Goal: Task Accomplishment & Management: Use online tool/utility

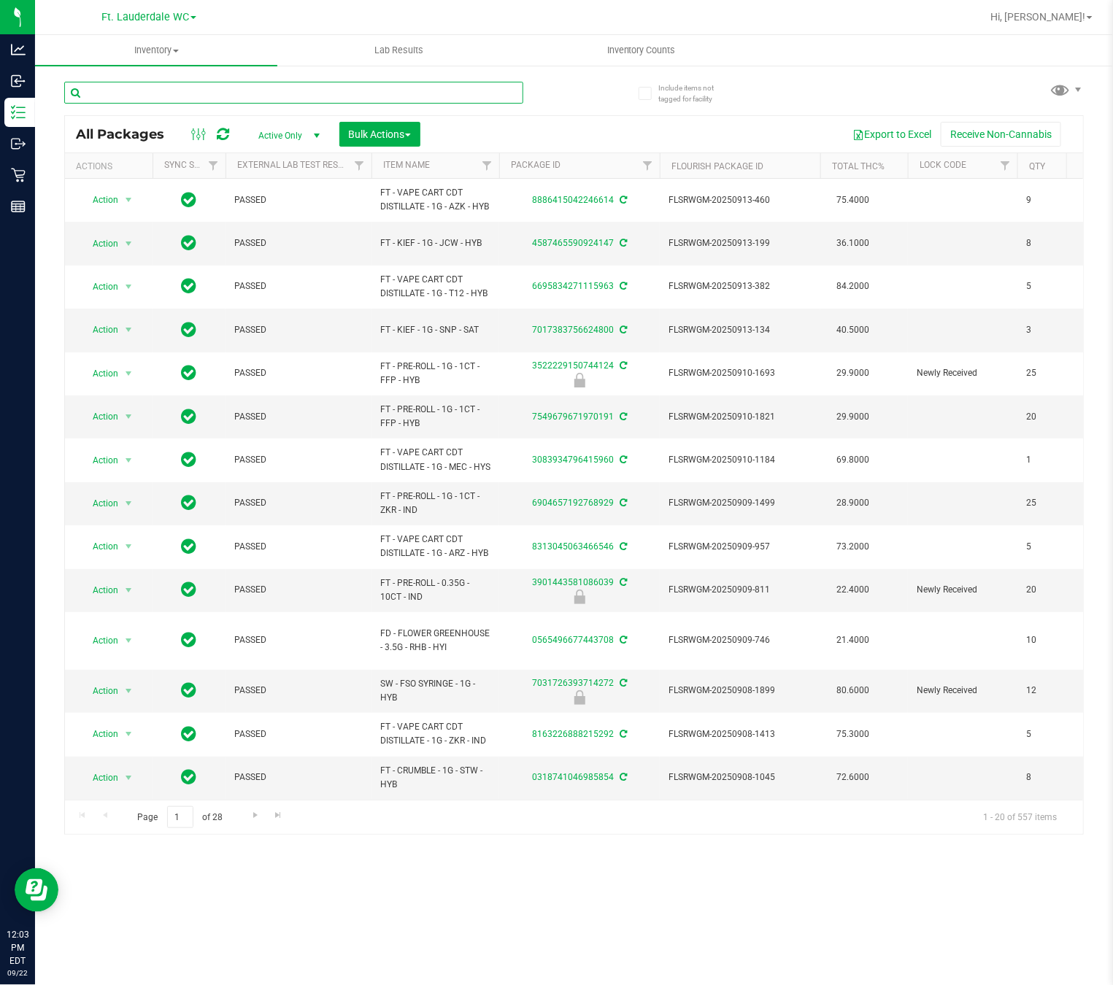
click at [253, 88] on input "text" at bounding box center [293, 93] width 459 height 22
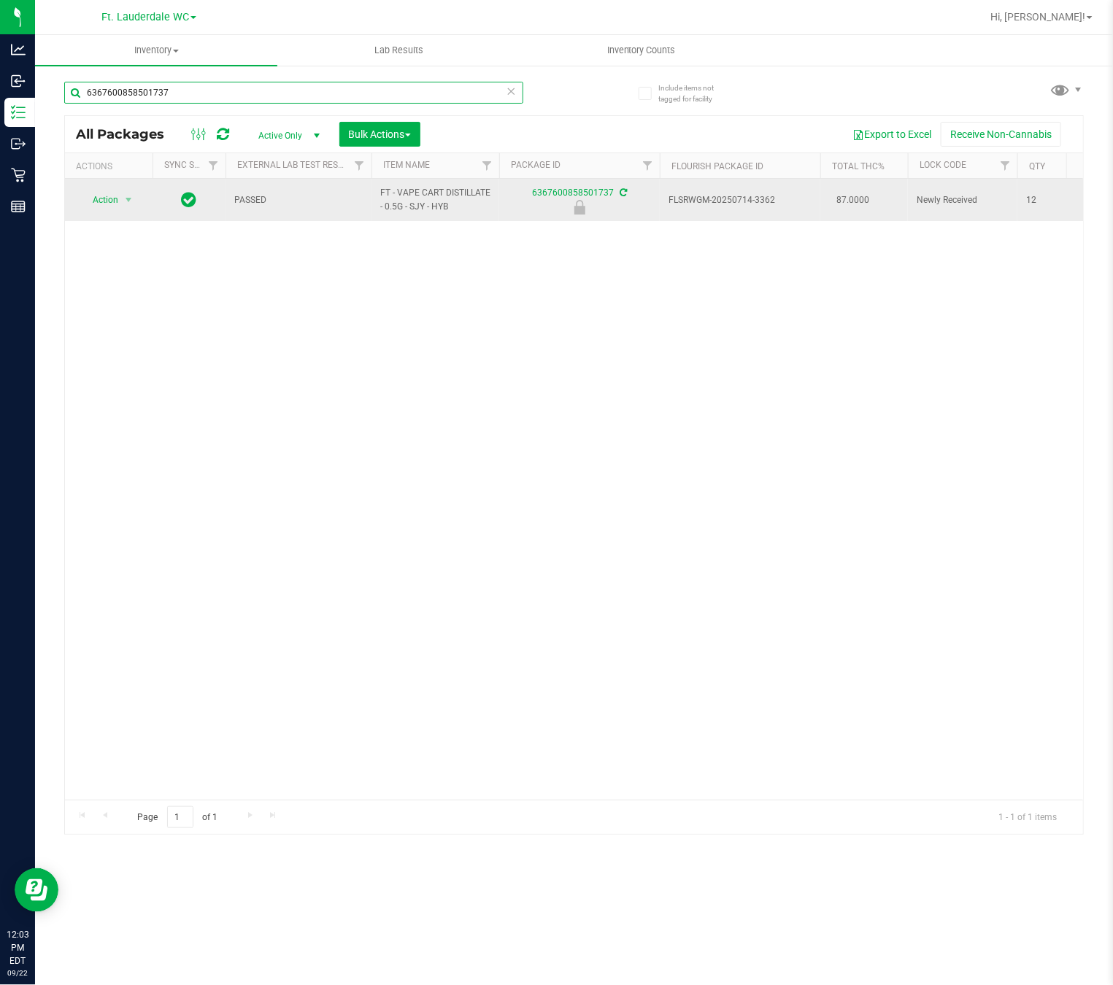
type input "6367600858501737"
click at [90, 204] on span "Action" at bounding box center [99, 200] width 39 height 20
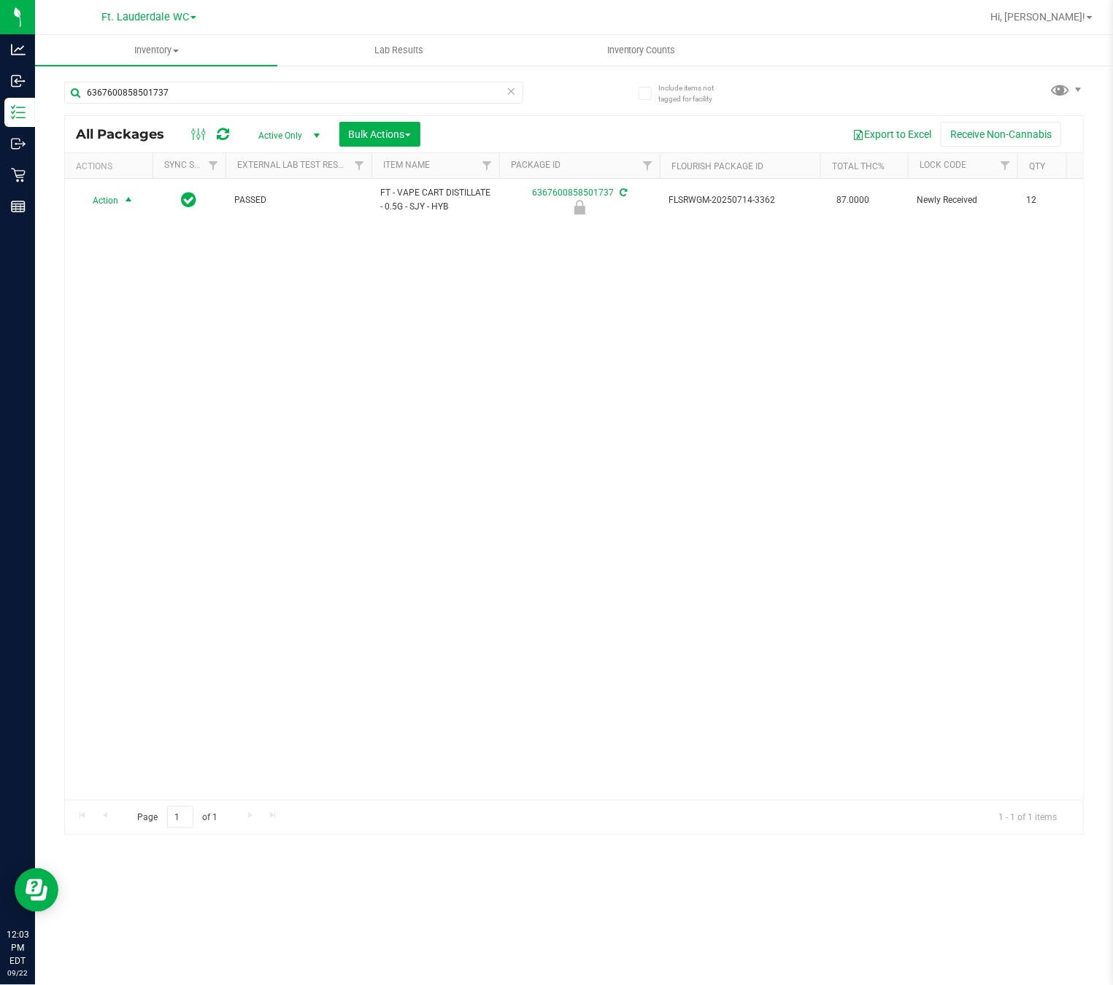
click at [136, 388] on div "Action Action Edit attributes Global inventory Locate package Package audit log…" at bounding box center [574, 489] width 1018 height 621
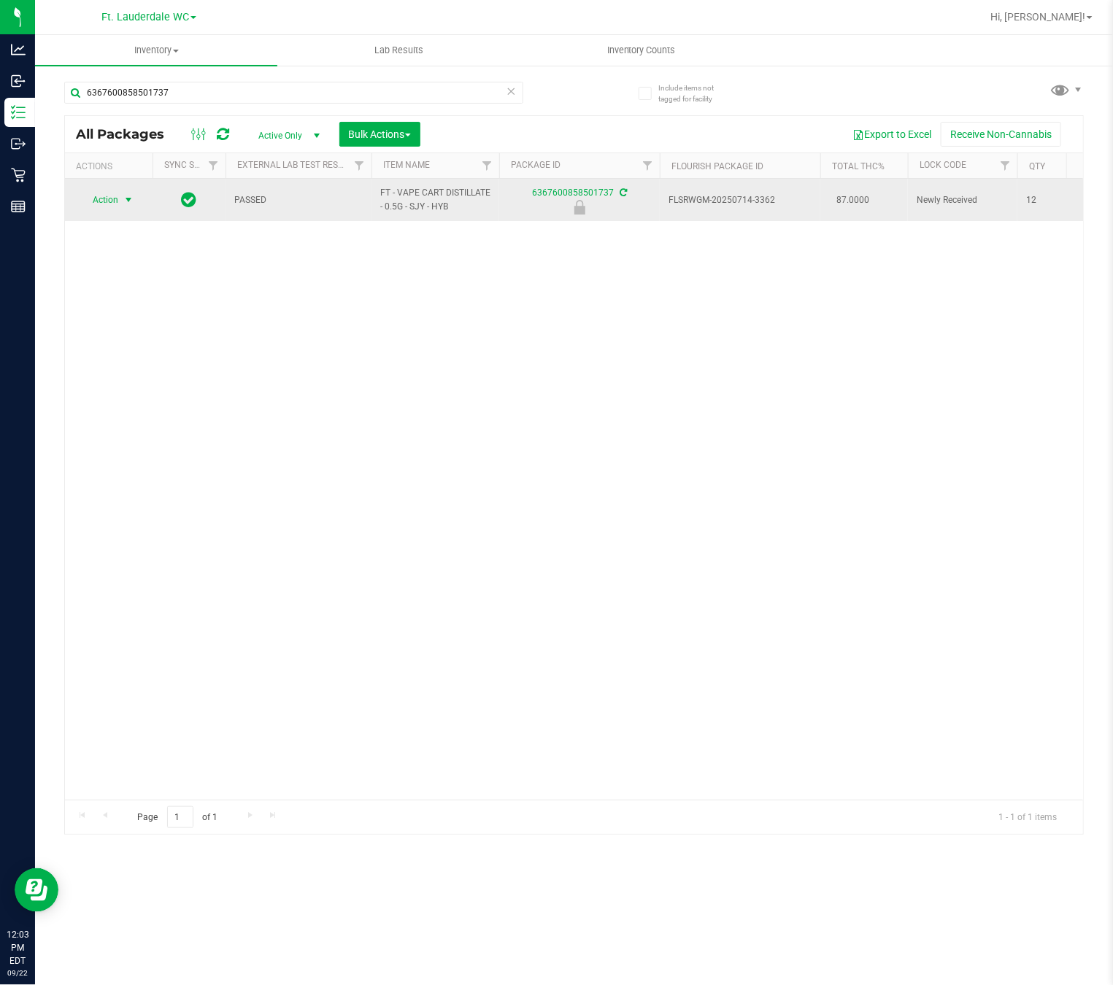
click at [125, 201] on span "select" at bounding box center [129, 200] width 12 height 12
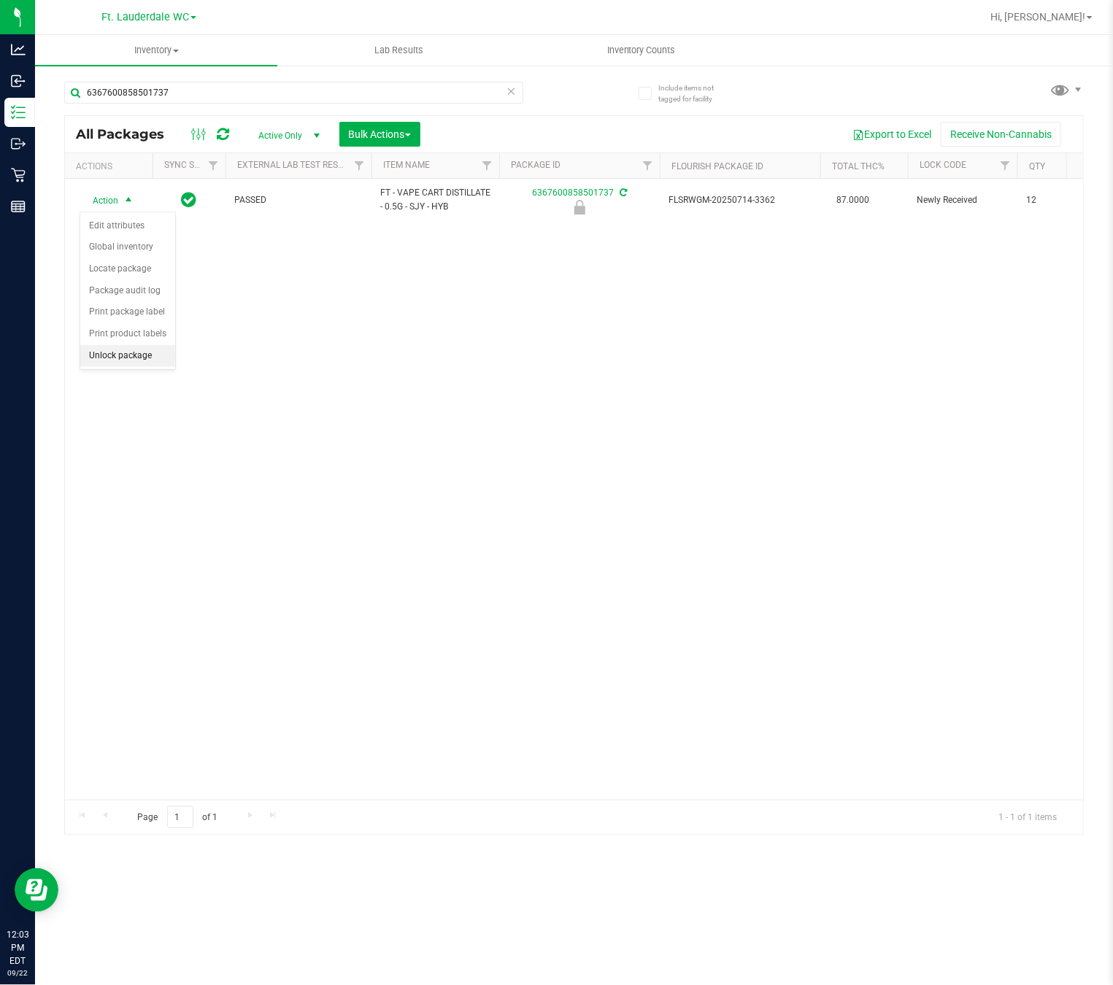
click at [142, 361] on li "Unlock package" at bounding box center [127, 356] width 95 height 22
click at [510, 95] on icon at bounding box center [511, 91] width 10 height 18
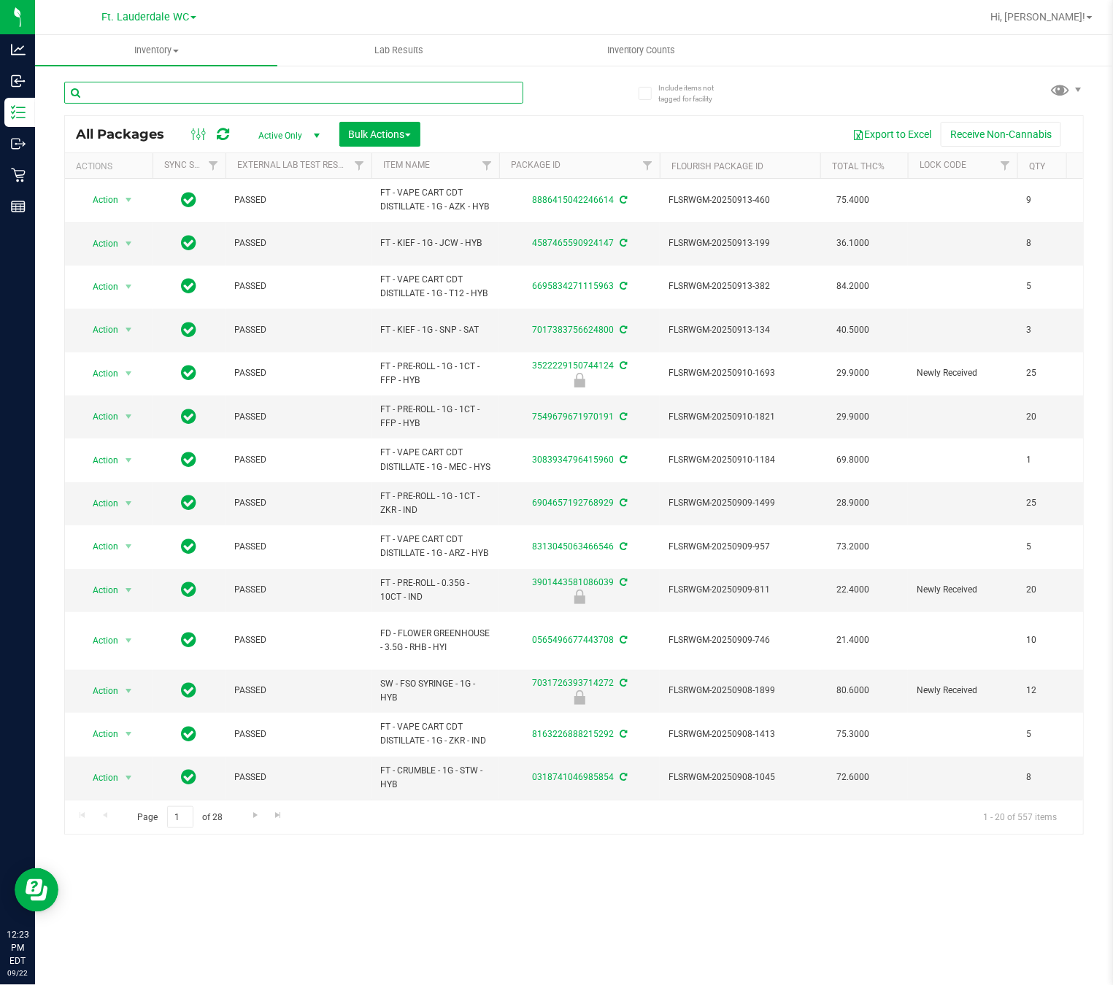
click at [348, 97] on input "text" at bounding box center [293, 93] width 459 height 22
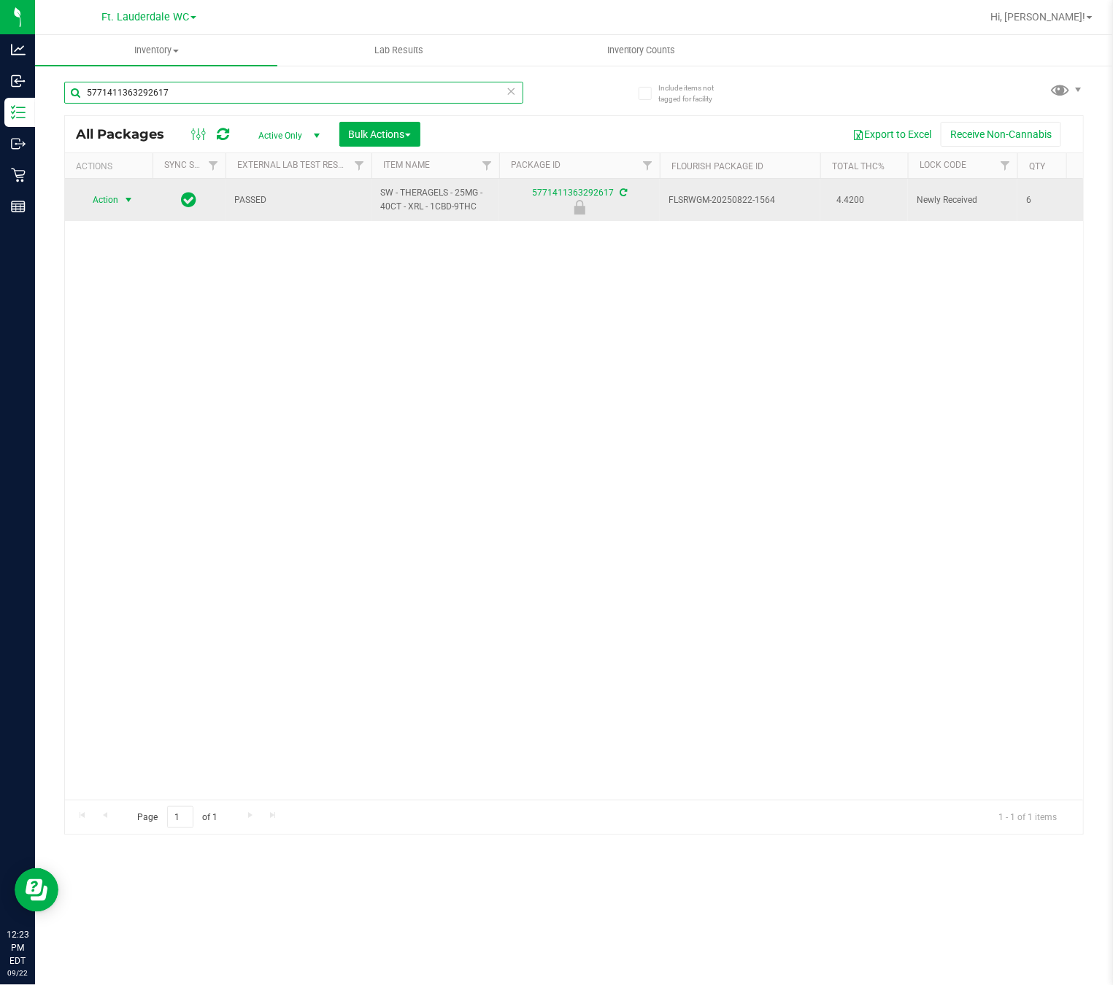
type input "5771411363292617"
click at [116, 204] on span "Action" at bounding box center [99, 200] width 39 height 20
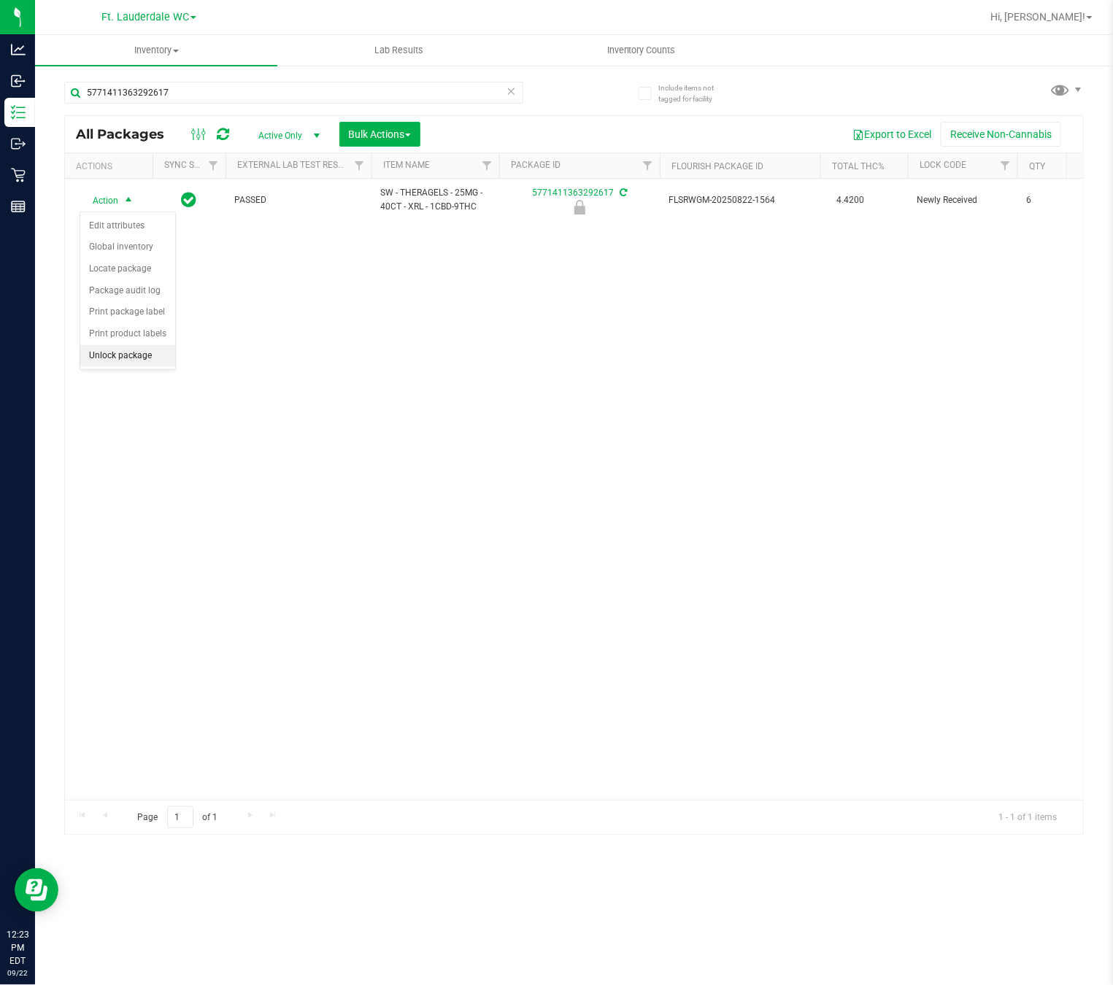
click at [154, 362] on li "Unlock package" at bounding box center [127, 356] width 95 height 22
click at [233, 107] on div "5771411363292617" at bounding box center [293, 99] width 459 height 34
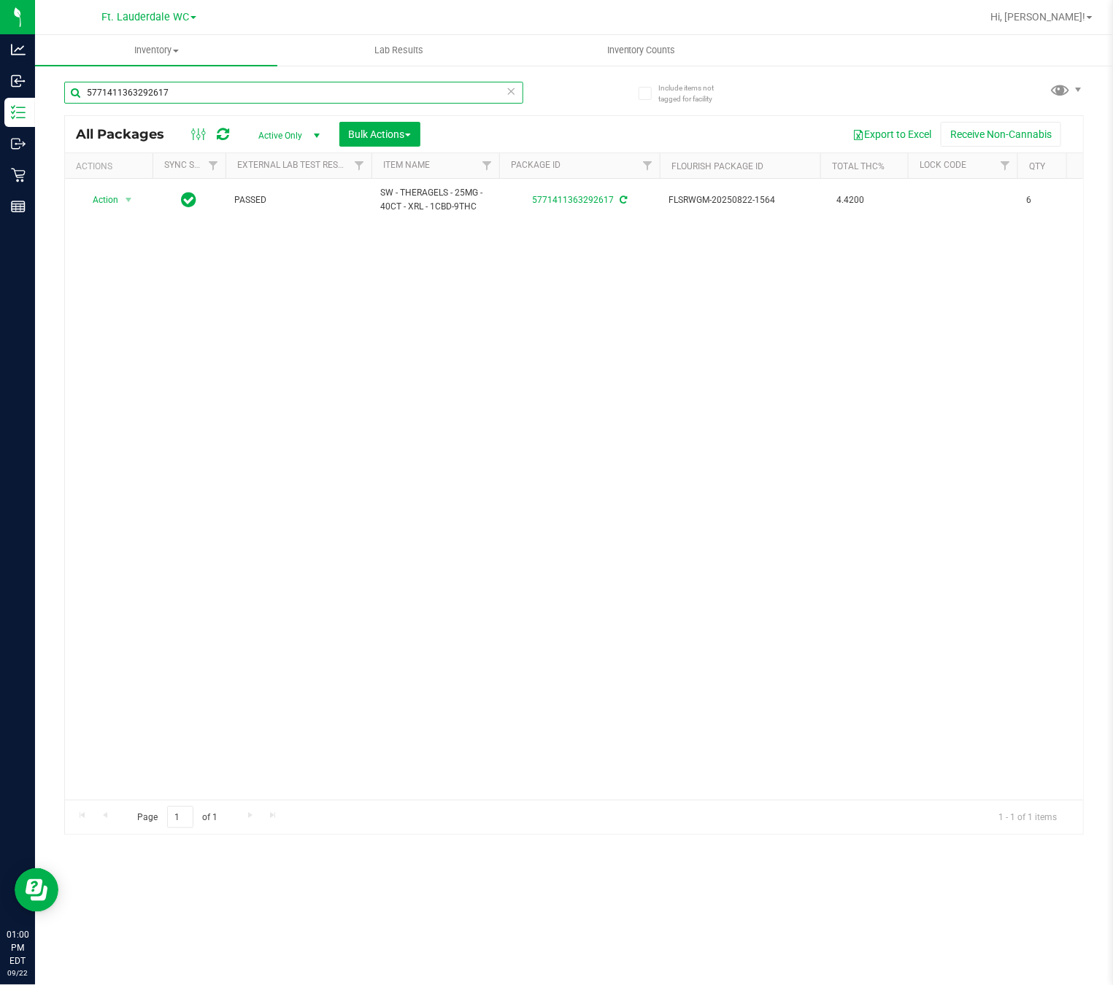
click at [236, 101] on input "5771411363292617" at bounding box center [293, 93] width 459 height 22
type input "P"
type input "R"
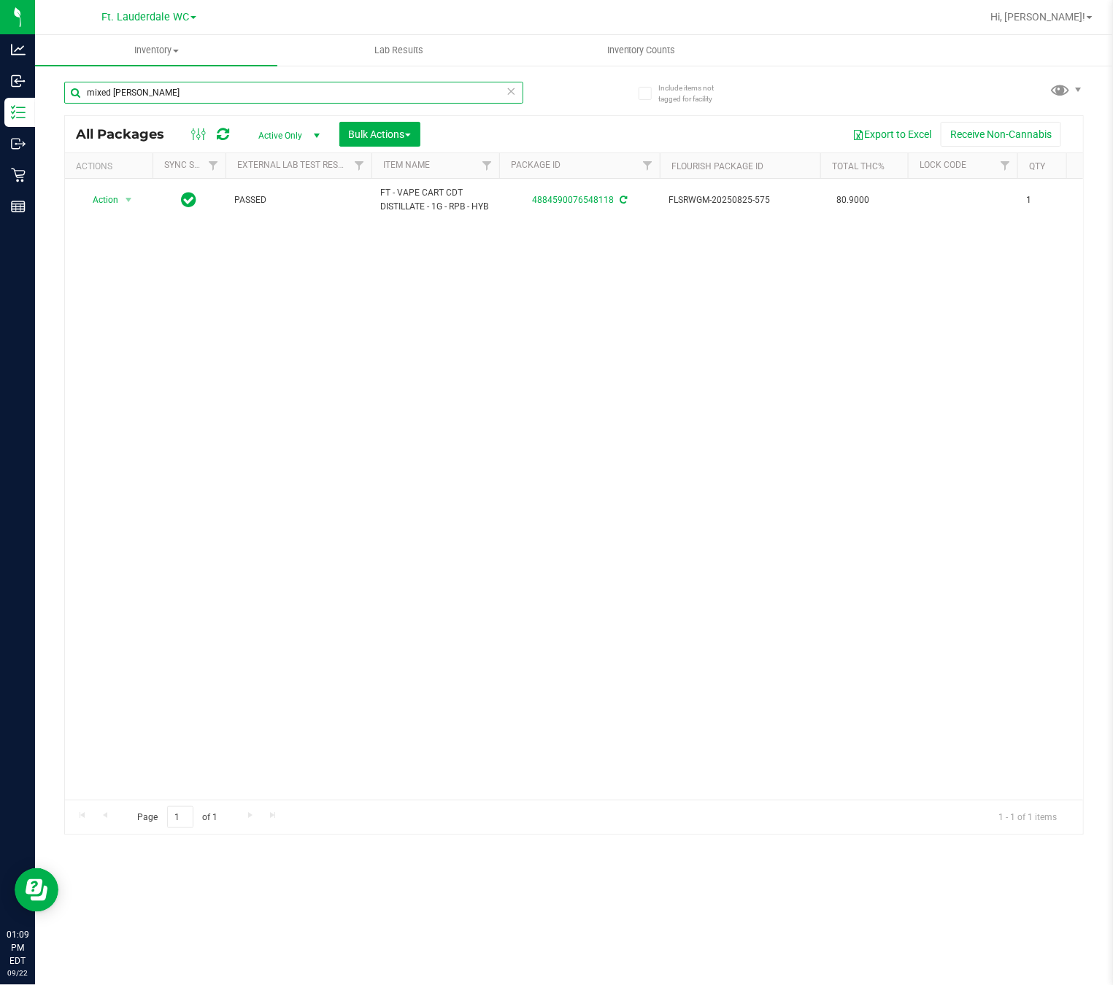
type input "mixed [PERSON_NAME]"
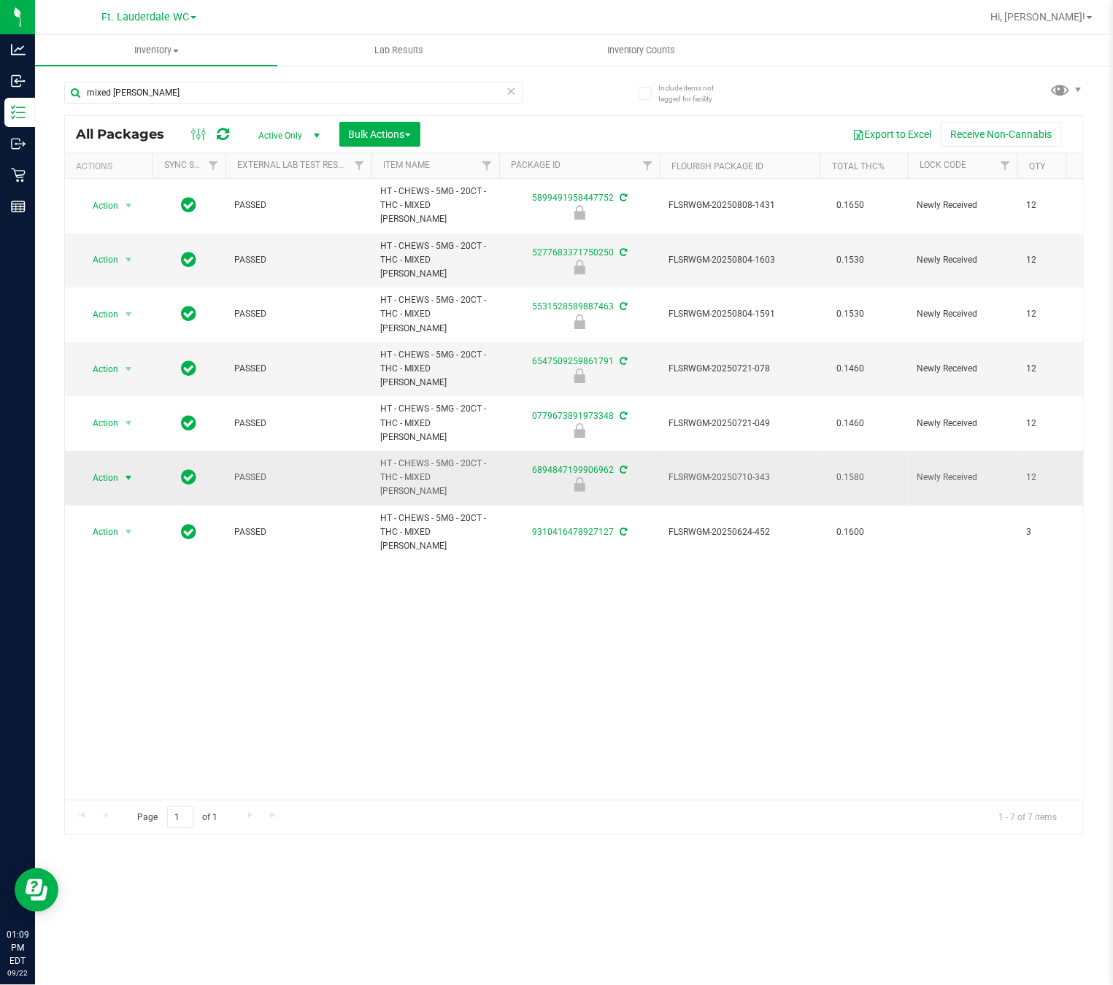
click at [126, 472] on span "select" at bounding box center [129, 478] width 12 height 12
click at [128, 582] on li "Unlock package" at bounding box center [127, 574] width 95 height 22
